Goal: Task Accomplishment & Management: Use online tool/utility

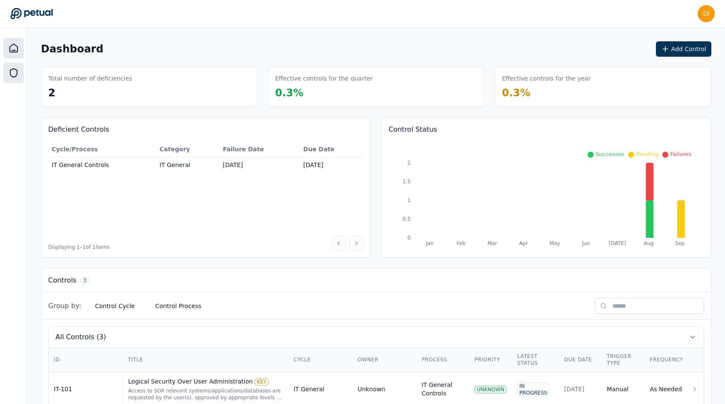
click at [10, 73] on icon at bounding box center [13, 73] width 7 height 9
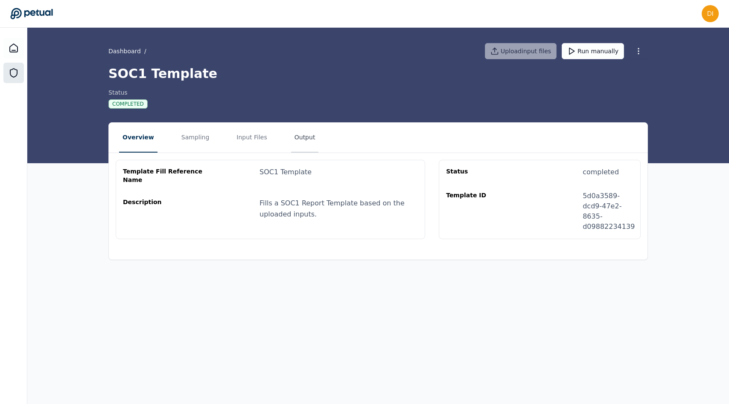
click at [302, 127] on button "Output" at bounding box center [305, 138] width 28 height 30
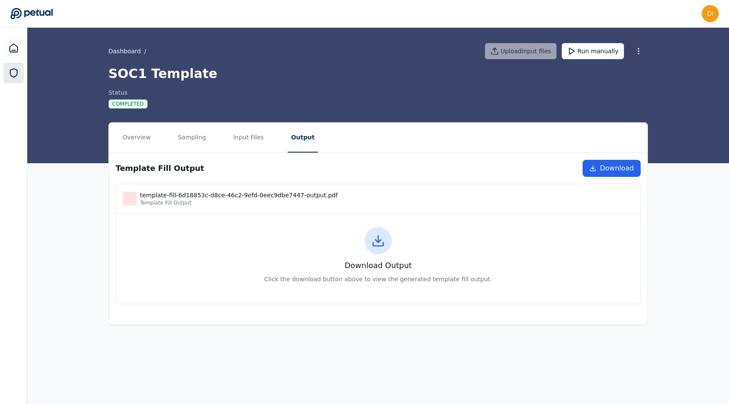
click at [378, 241] on icon at bounding box center [378, 241] width 14 height 14
click at [607, 162] on link "Download" at bounding box center [611, 168] width 58 height 17
click at [128, 141] on button "Overview" at bounding box center [136, 138] width 35 height 30
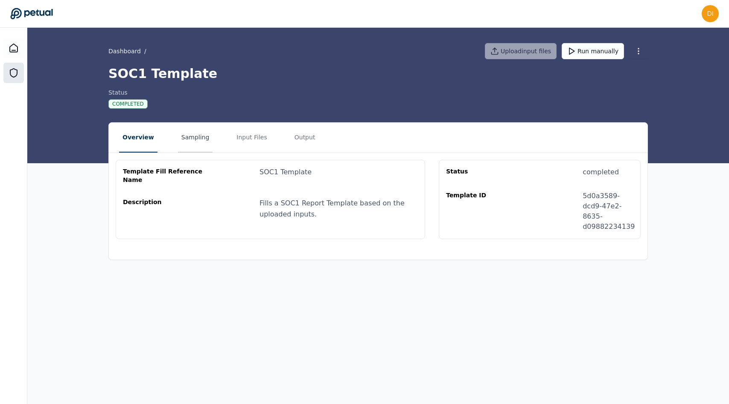
click at [185, 145] on button "Sampling" at bounding box center [195, 138] width 35 height 30
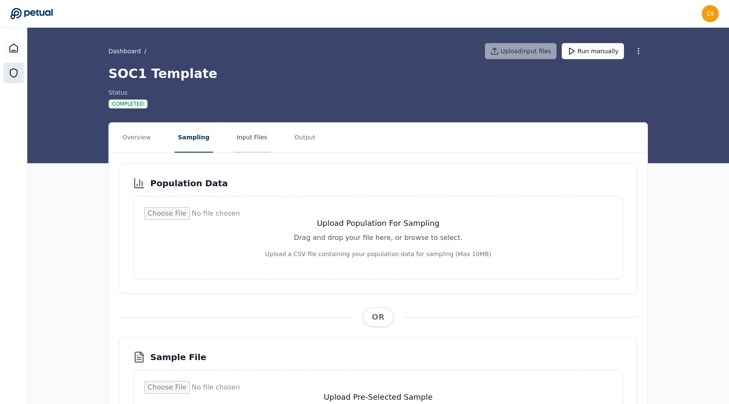
click at [234, 143] on button "Input Files" at bounding box center [251, 138] width 37 height 30
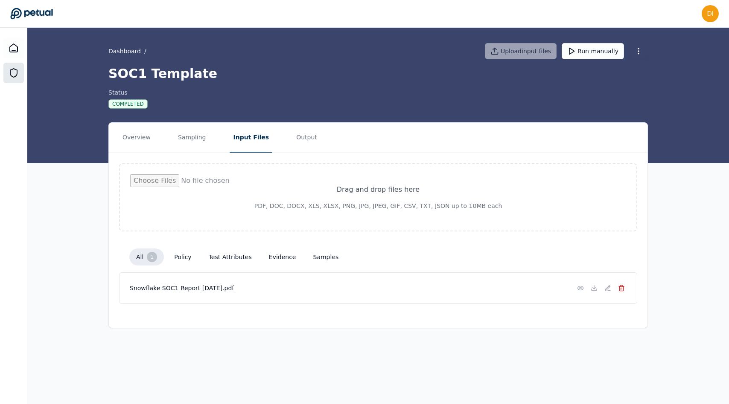
click at [625, 291] on button at bounding box center [621, 288] width 10 height 10
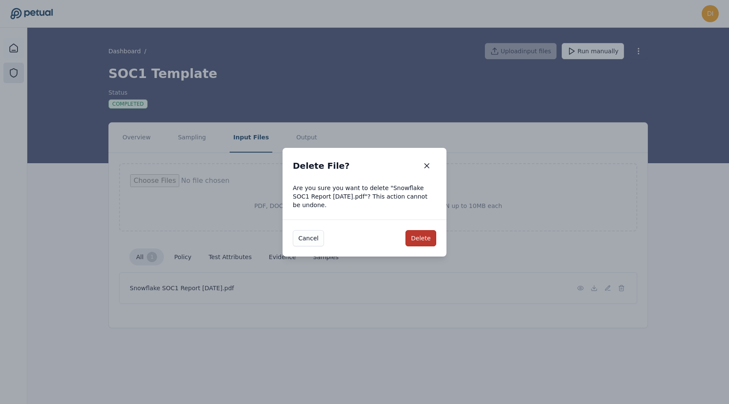
click at [431, 238] on button "Delete" at bounding box center [420, 238] width 31 height 16
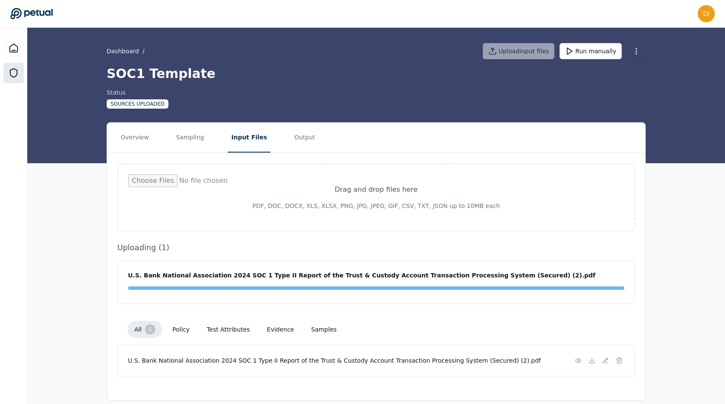
click at [434, 129] on nav "Overview Sampling Input Files Output" at bounding box center [376, 138] width 538 height 30
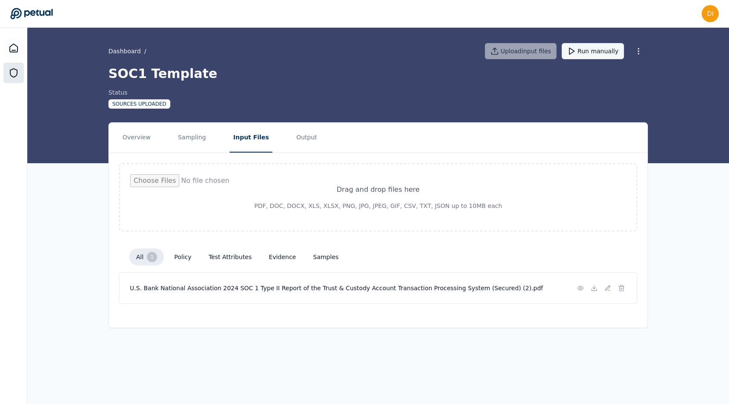
click at [612, 53] on button "Run manually" at bounding box center [592, 51] width 62 height 16
click at [593, 290] on icon at bounding box center [594, 288] width 7 height 7
